Goal: Information Seeking & Learning: Learn about a topic

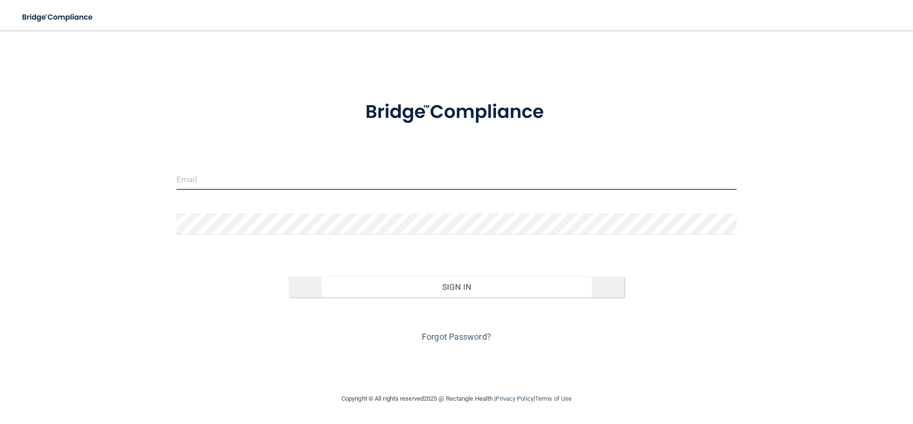
type input "[EMAIL_ADDRESS][DOMAIN_NAME]"
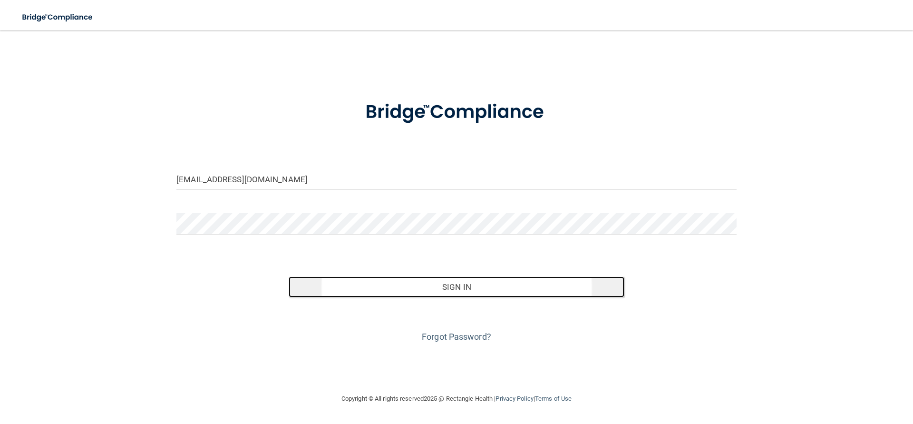
click at [476, 290] on button "Sign In" at bounding box center [457, 286] width 336 height 21
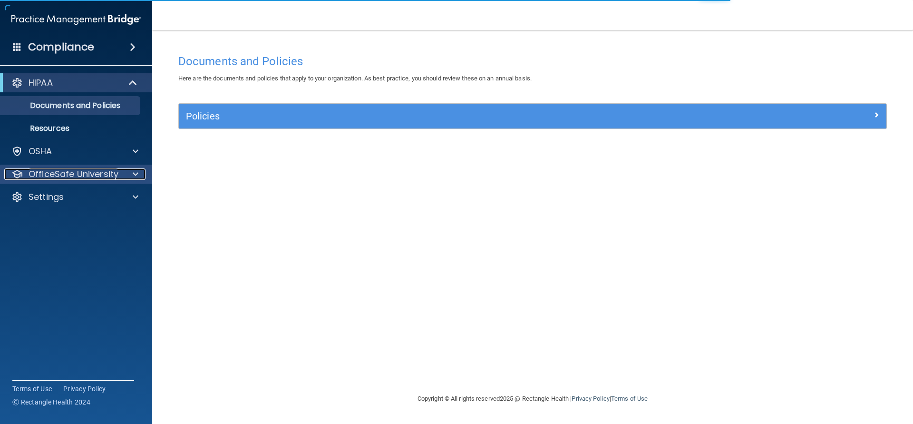
click at [63, 176] on p "OfficeSafe University" at bounding box center [74, 173] width 90 height 11
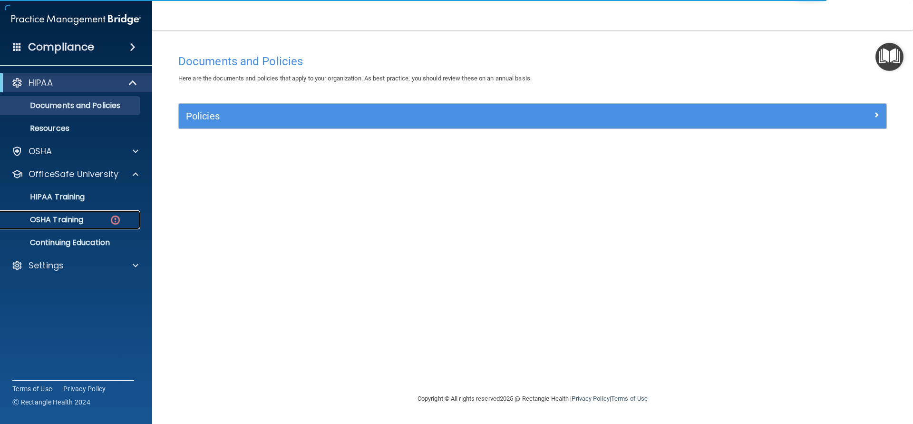
click at [70, 219] on p "OSHA Training" at bounding box center [44, 220] width 77 height 10
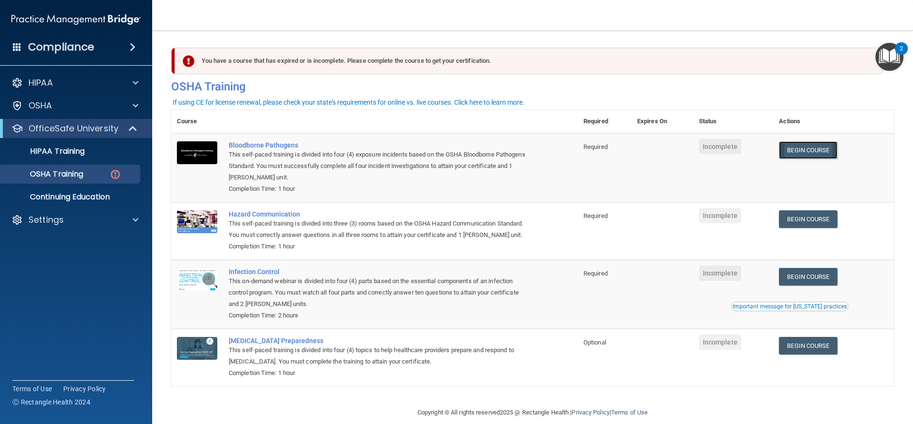
click at [801, 150] on link "Begin Course" at bounding box center [808, 150] width 58 height 18
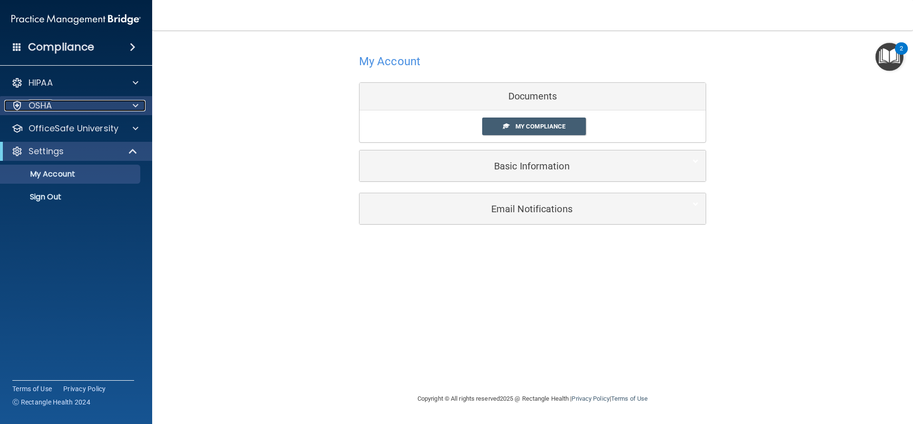
click at [54, 107] on div "OSHA" at bounding box center [63, 105] width 118 height 11
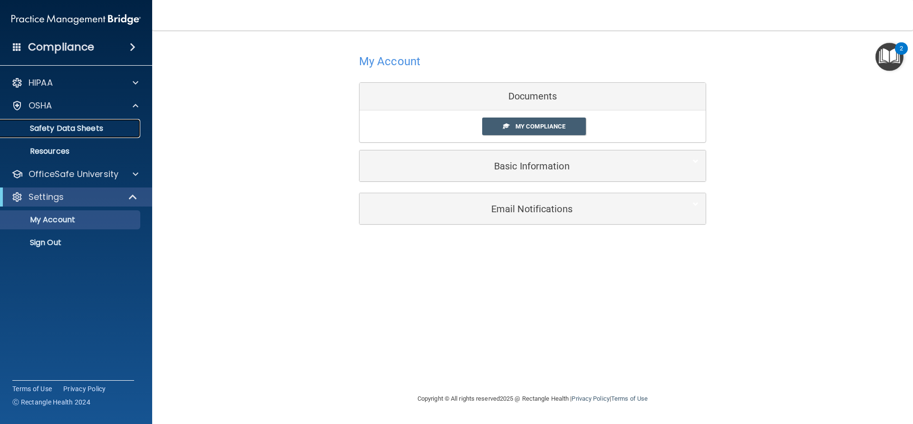
click at [88, 124] on p "Safety Data Sheets" at bounding box center [71, 129] width 130 height 10
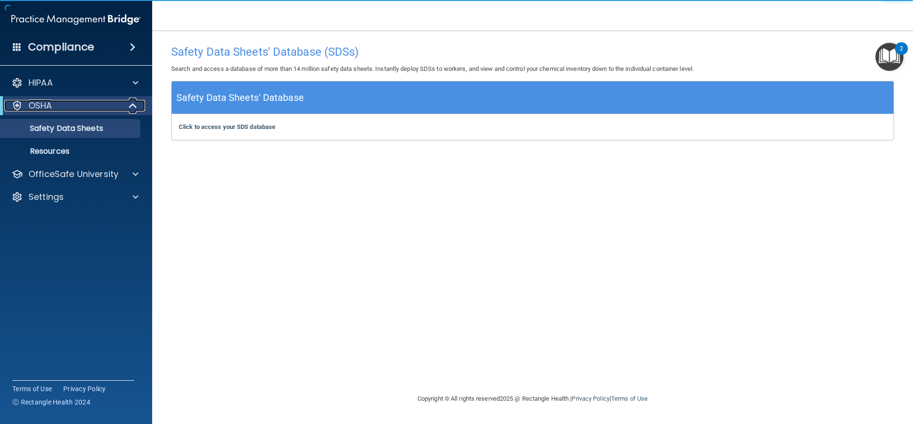
click at [84, 110] on div "OSHA" at bounding box center [62, 105] width 117 height 11
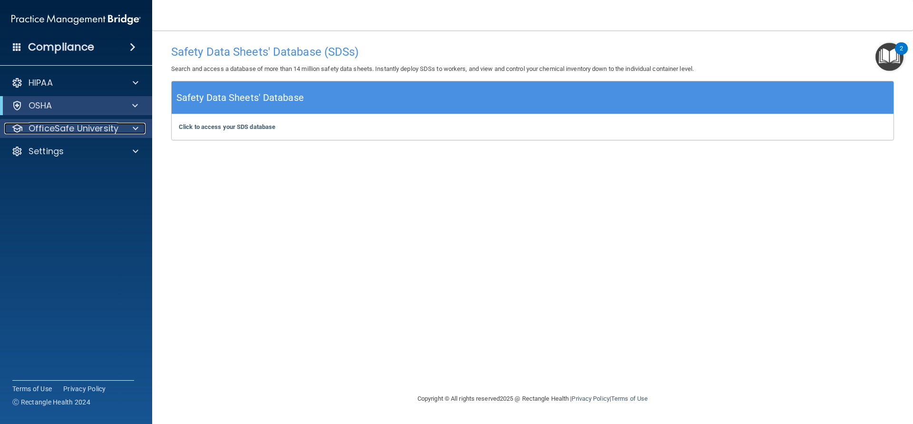
click at [87, 126] on p "OfficeSafe University" at bounding box center [74, 128] width 90 height 11
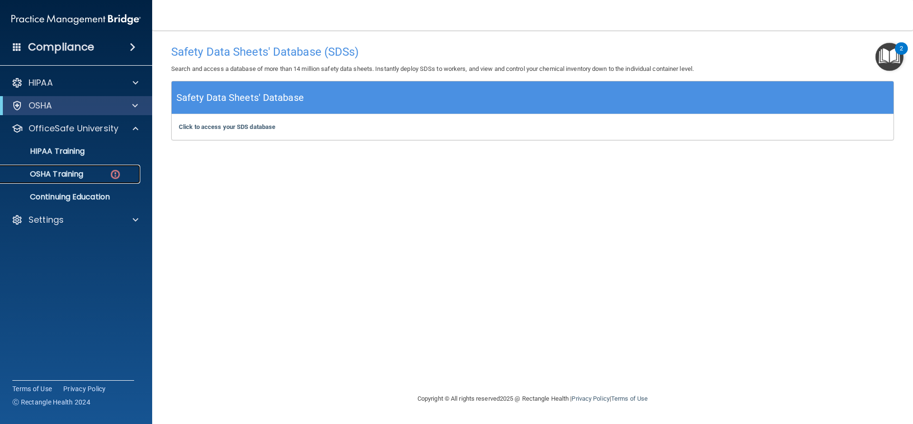
click at [83, 171] on p "OSHA Training" at bounding box center [44, 174] width 77 height 10
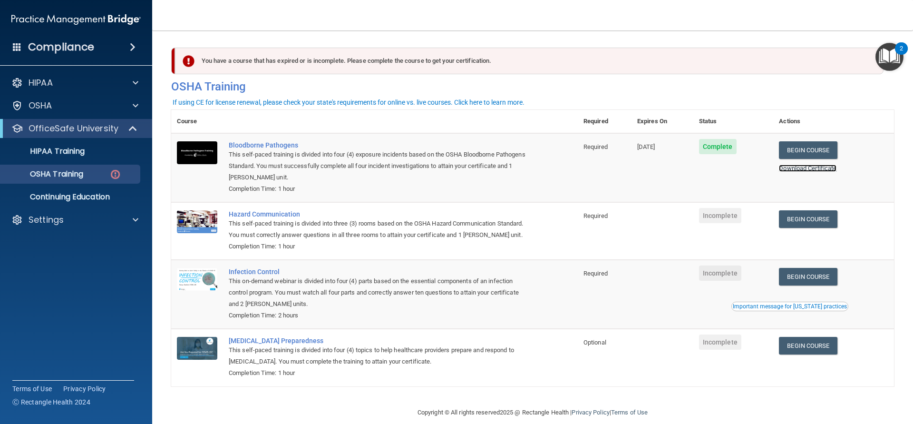
click at [809, 170] on link "Download Certificate" at bounding box center [808, 168] width 58 height 7
click at [822, 220] on link "Begin Course" at bounding box center [808, 219] width 58 height 18
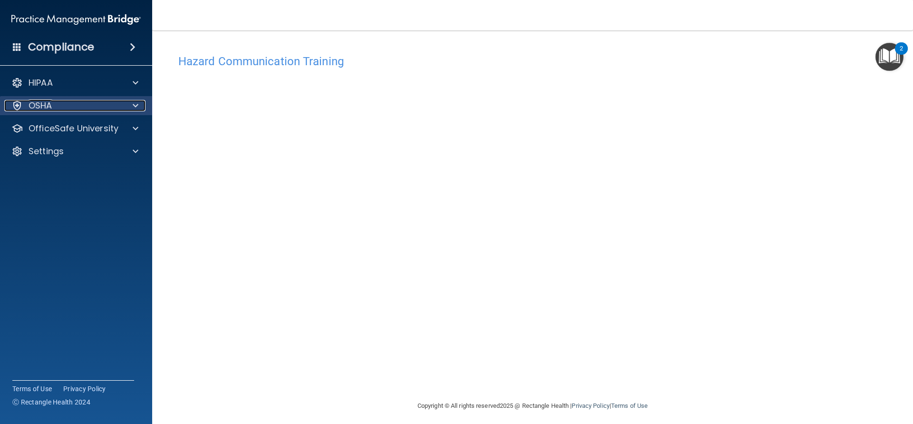
click at [134, 106] on span at bounding box center [136, 105] width 6 height 11
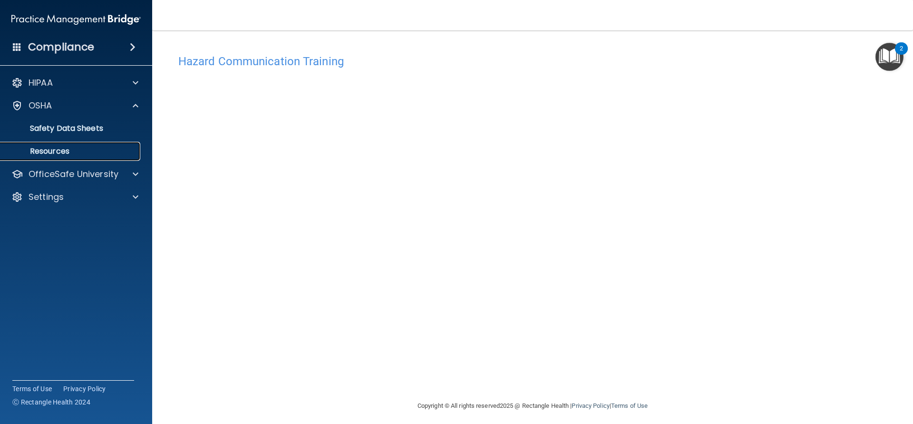
click at [95, 152] on p "Resources" at bounding box center [71, 151] width 130 height 10
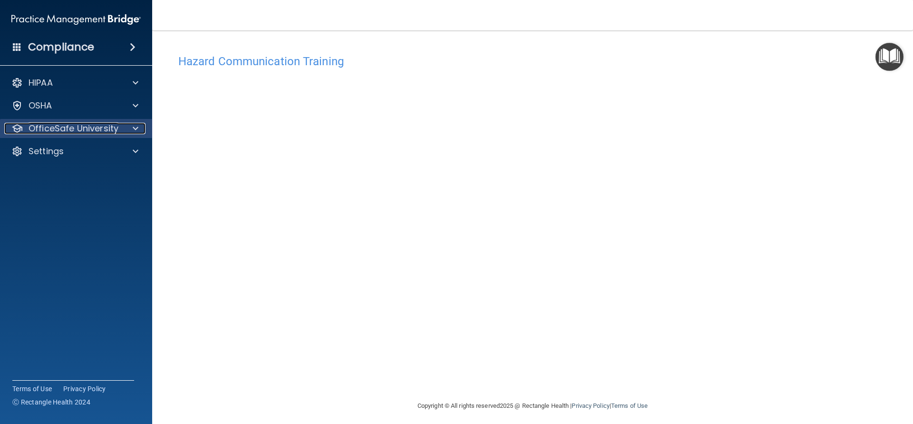
click at [66, 133] on p "OfficeSafe University" at bounding box center [74, 128] width 90 height 11
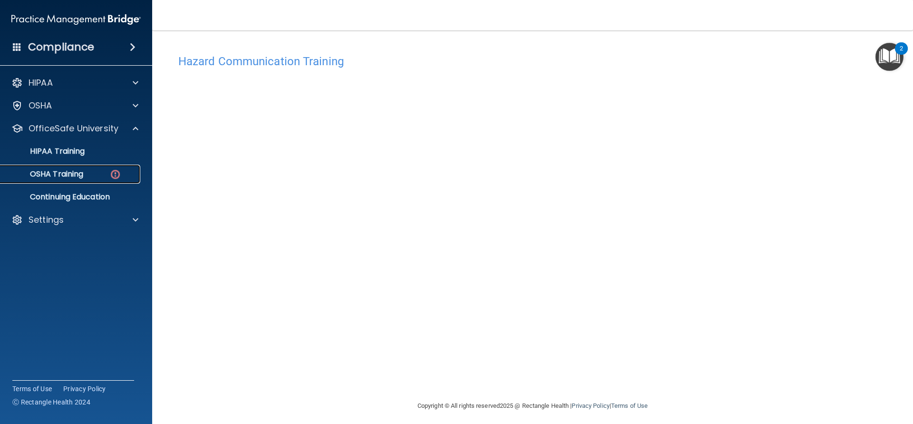
click at [112, 172] on img at bounding box center [115, 174] width 12 height 12
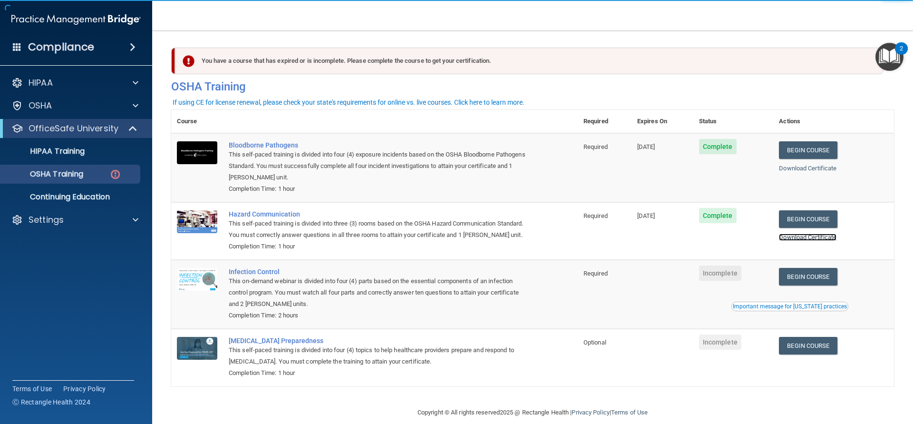
click at [788, 239] on link "Download Certificate" at bounding box center [808, 236] width 58 height 7
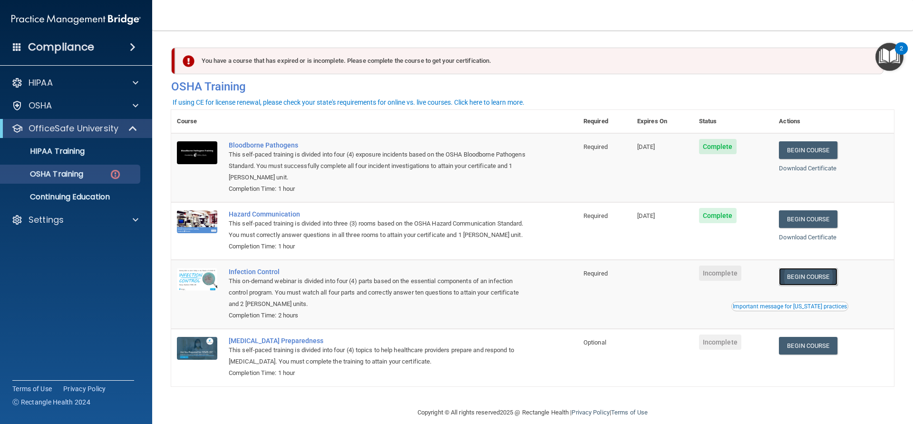
click at [814, 285] on link "Begin Course" at bounding box center [808, 277] width 58 height 18
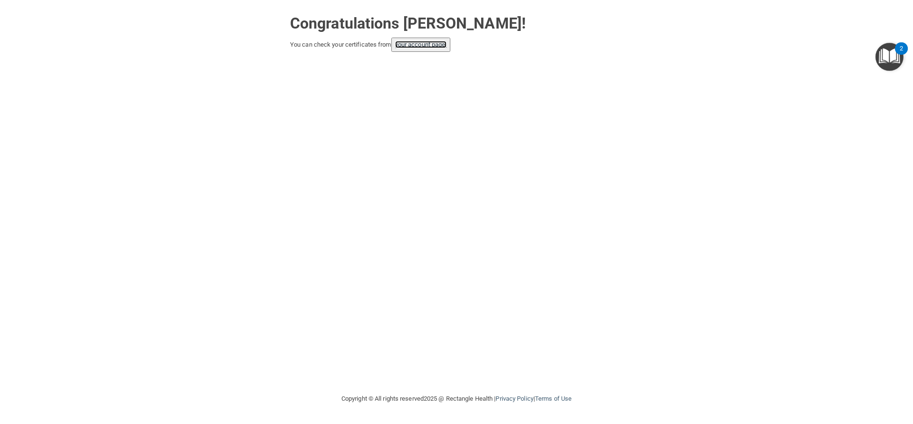
click at [439, 44] on link "your account page!" at bounding box center [421, 44] width 52 height 7
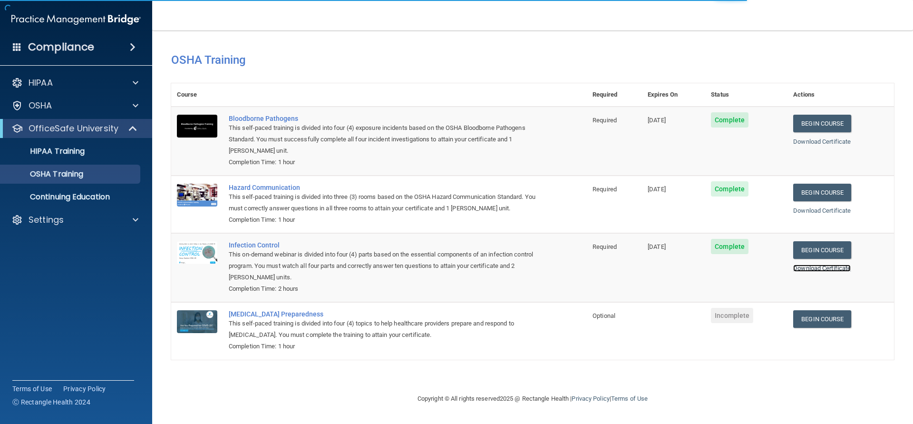
click at [801, 271] on link "Download Certificate" at bounding box center [822, 267] width 58 height 7
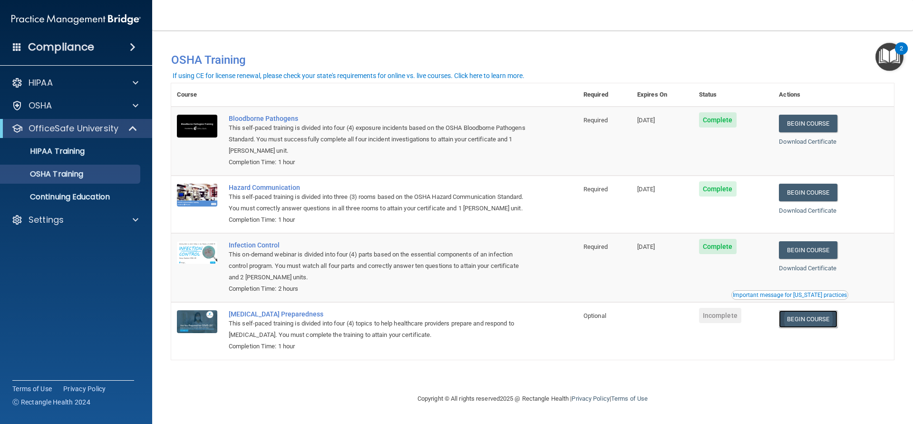
click at [811, 323] on link "Begin Course" at bounding box center [808, 319] width 58 height 18
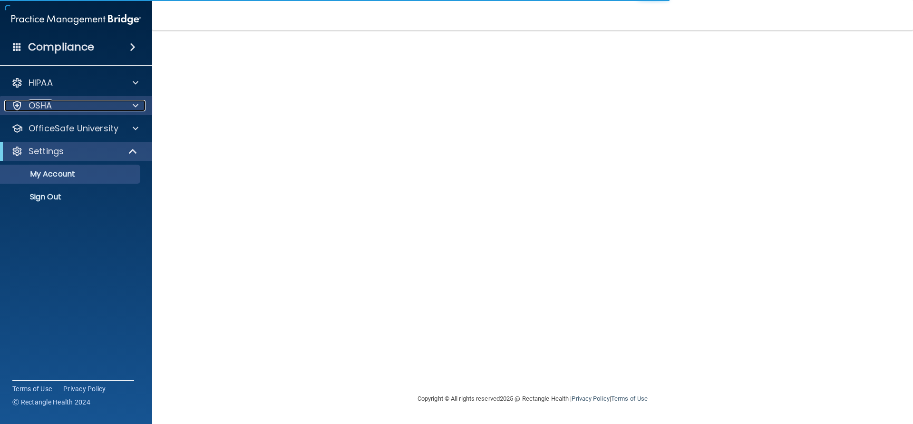
click at [75, 110] on div "OSHA" at bounding box center [63, 105] width 118 height 11
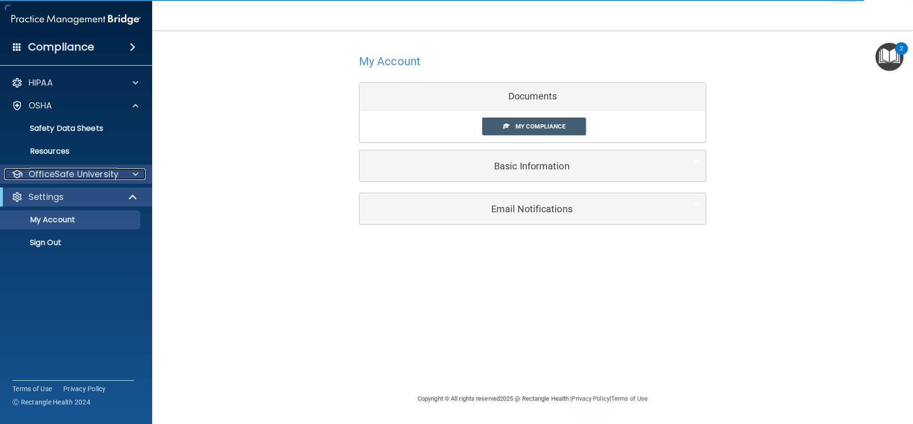
click at [82, 169] on p "OfficeSafe University" at bounding box center [74, 173] width 90 height 11
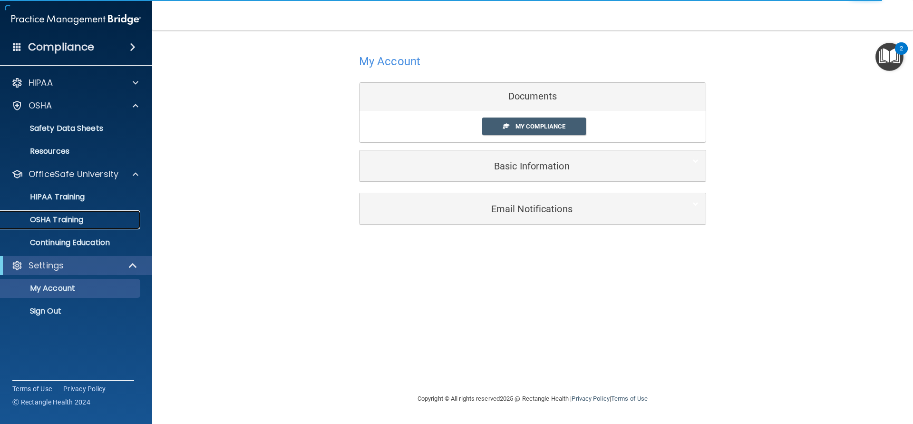
click at [85, 212] on link "OSHA Training" at bounding box center [65, 219] width 150 height 19
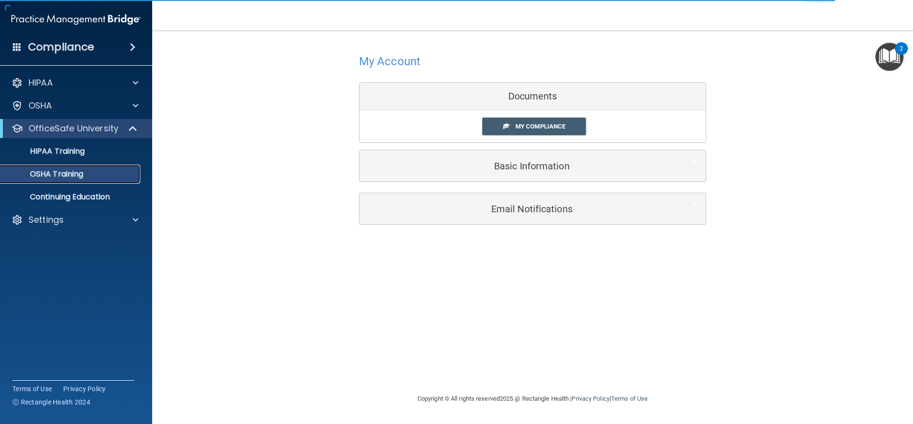
click at [76, 175] on p "OSHA Training" at bounding box center [44, 174] width 77 height 10
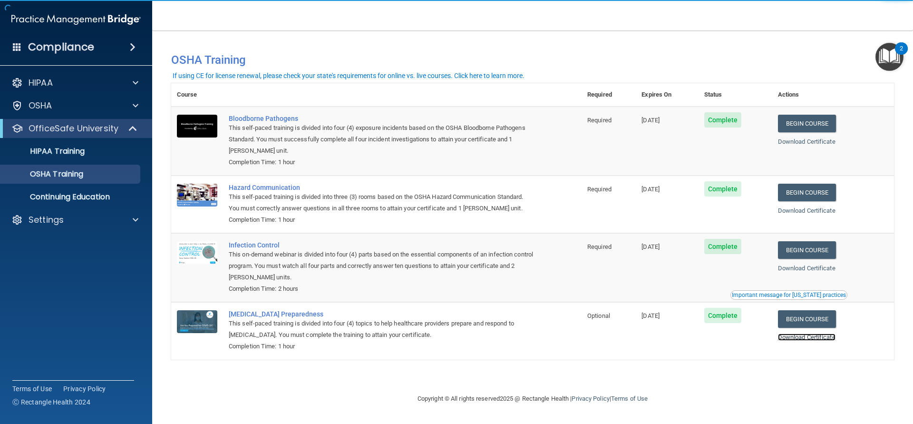
click at [798, 339] on link "Download Certificate" at bounding box center [807, 336] width 58 height 7
